Goal: Browse casually: Explore the website without a specific task or goal

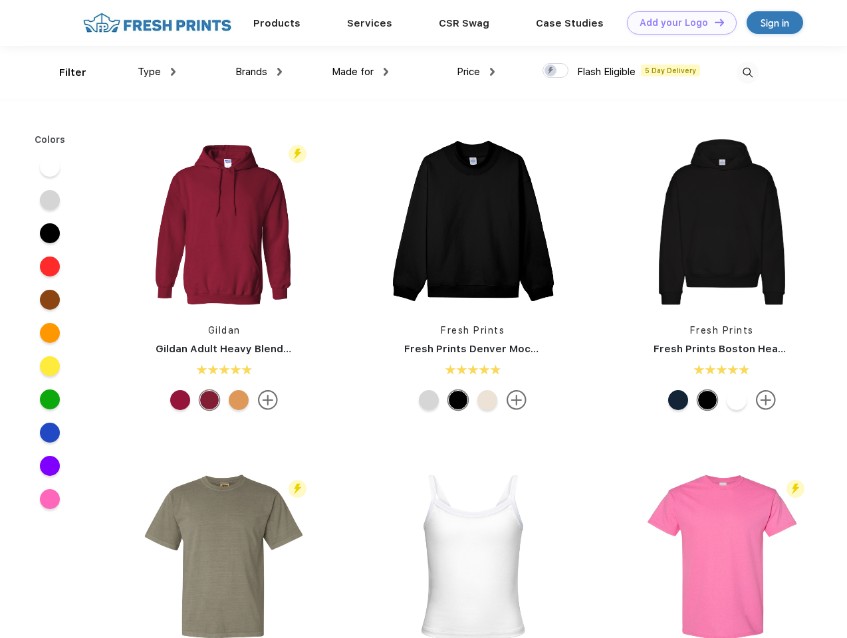
scroll to position [1, 0]
click at [677, 23] on link "Add your Logo Design Tool" at bounding box center [682, 22] width 110 height 23
click at [0, 0] on div "Design Tool" at bounding box center [0, 0] width 0 height 0
click at [714, 22] on link "Add your Logo Design Tool" at bounding box center [682, 22] width 110 height 23
click at [64, 72] on div "Filter" at bounding box center [72, 72] width 27 height 15
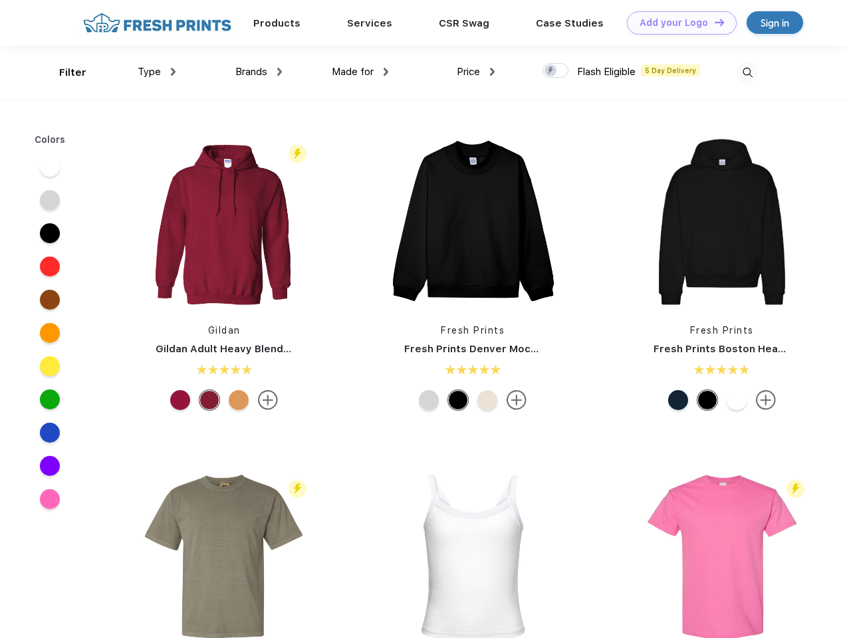
click at [157, 72] on span "Type" at bounding box center [149, 72] width 23 height 12
click at [259, 72] on span "Brands" at bounding box center [251, 72] width 32 height 12
click at [360, 72] on span "Made for" at bounding box center [353, 72] width 42 height 12
click at [476, 72] on span "Price" at bounding box center [468, 72] width 23 height 12
click at [556, 71] on div at bounding box center [556, 70] width 26 height 15
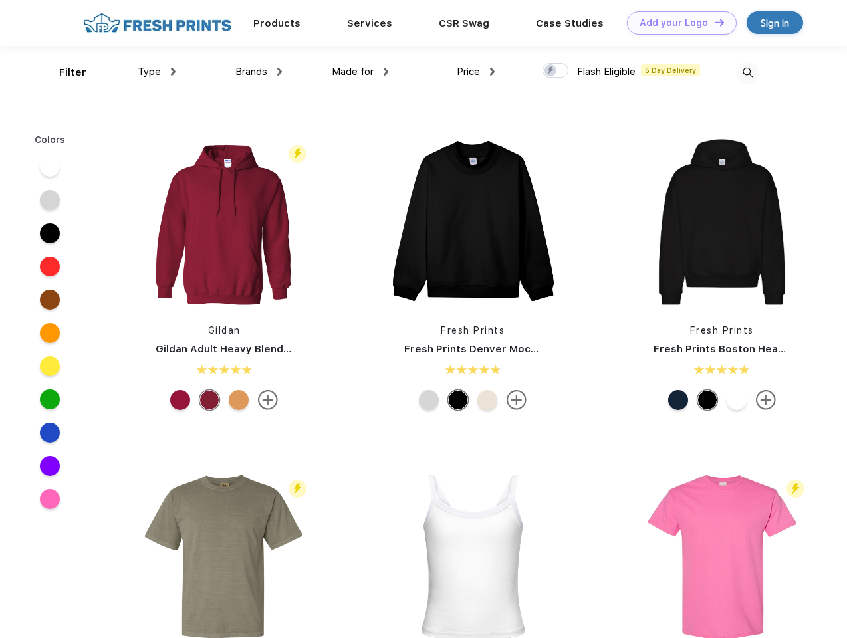
click at [551, 71] on input "checkbox" at bounding box center [547, 67] width 9 height 9
click at [748, 72] on img at bounding box center [748, 73] width 22 height 22
